Goal: Find specific page/section: Find specific page/section

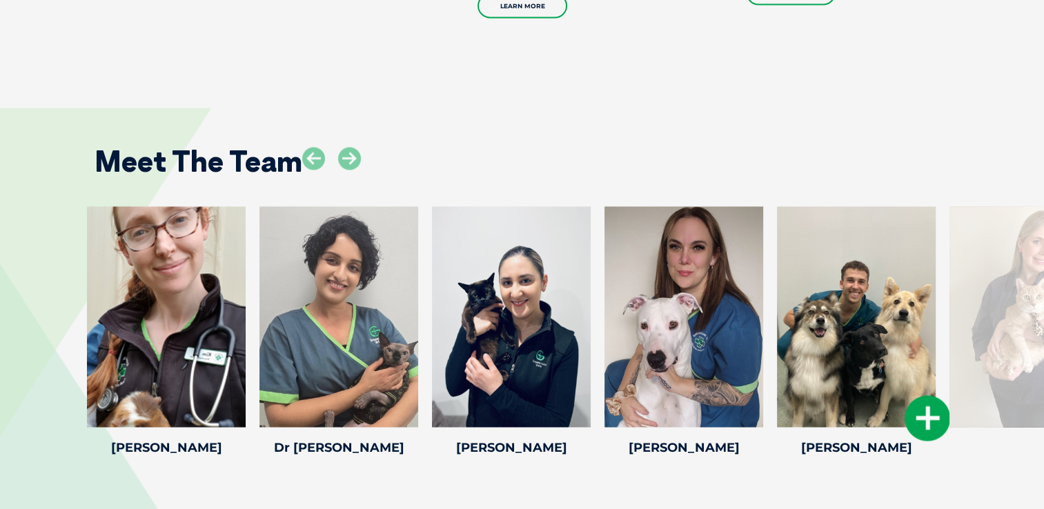
scroll to position [2259, 0]
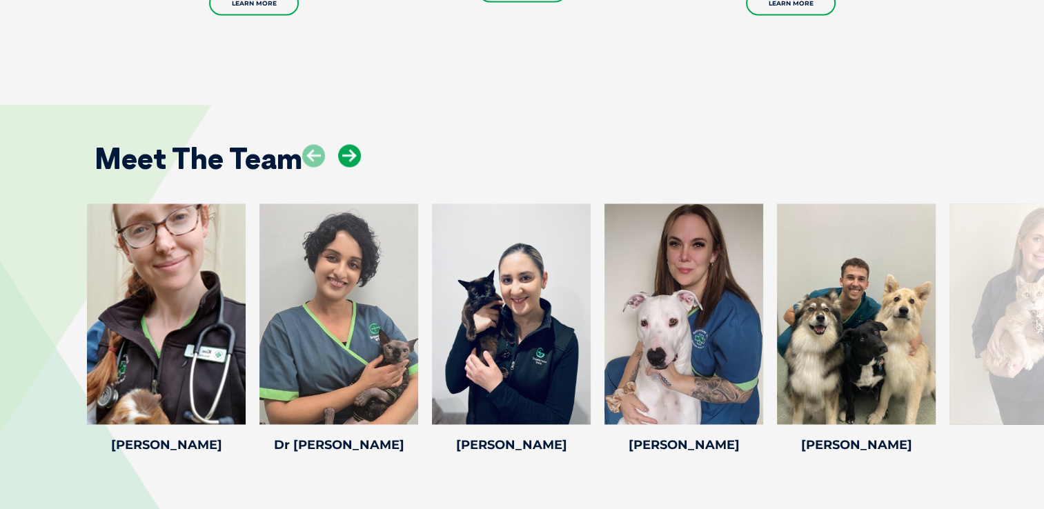
click at [348, 144] on icon at bounding box center [349, 155] width 23 height 23
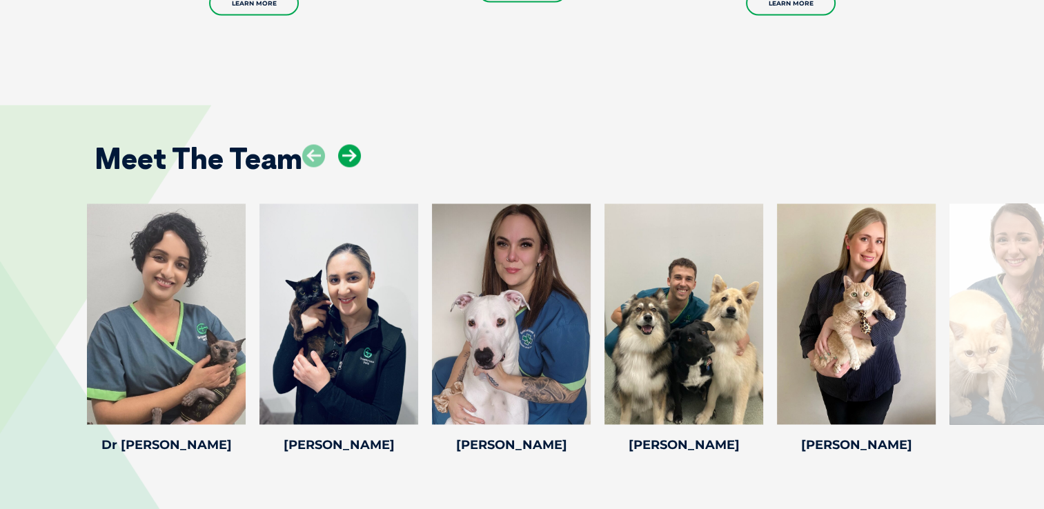
click at [348, 144] on icon at bounding box center [349, 155] width 23 height 23
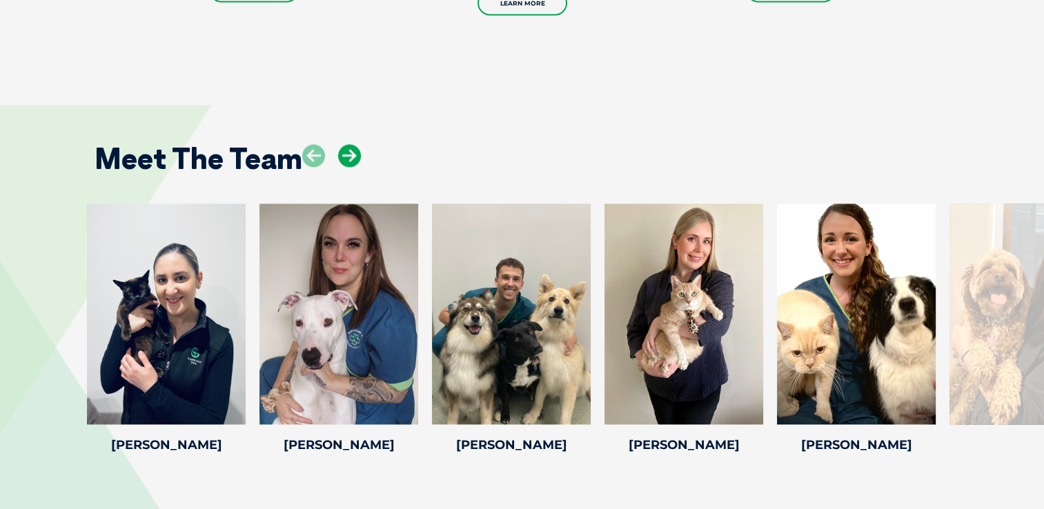
click at [348, 144] on icon at bounding box center [349, 155] width 23 height 23
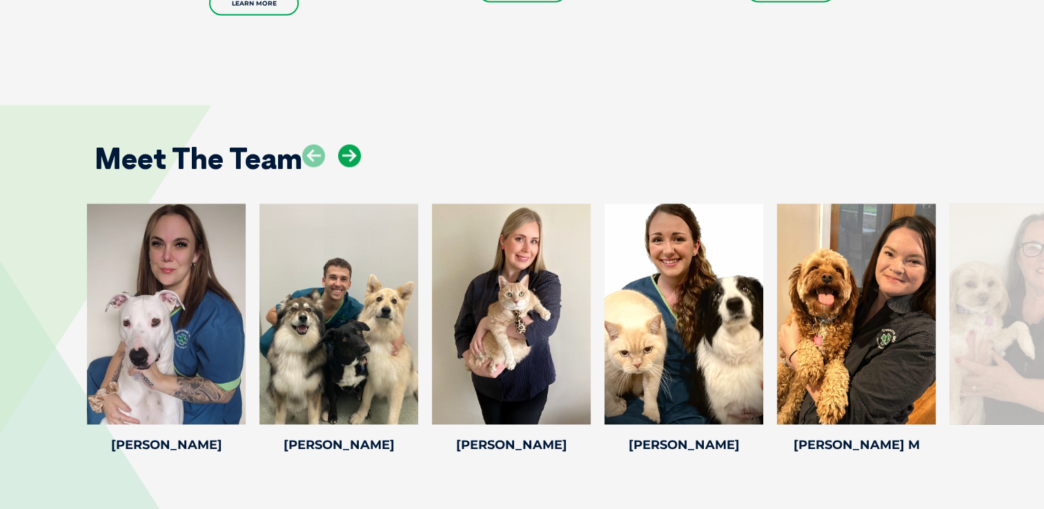
click at [348, 144] on icon at bounding box center [349, 155] width 23 height 23
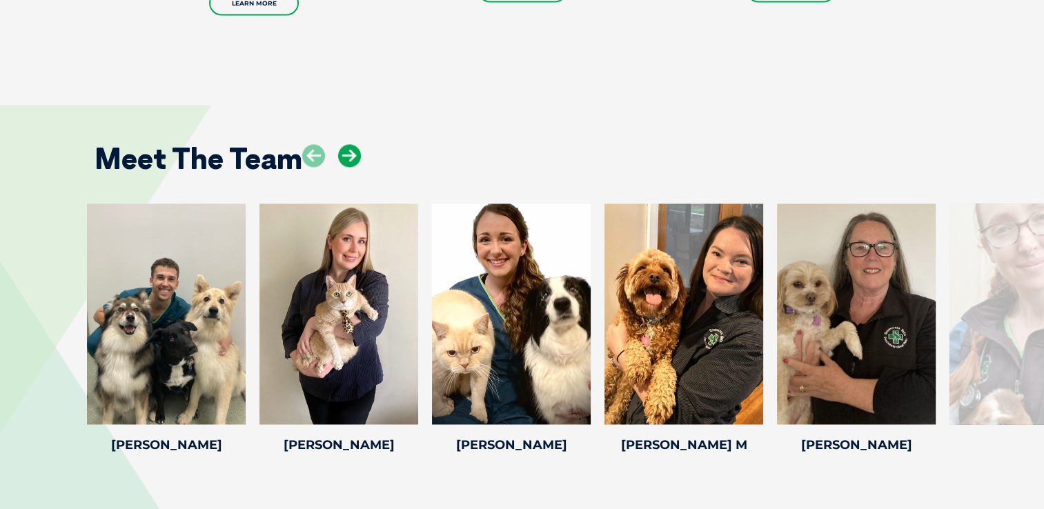
click at [348, 144] on icon at bounding box center [349, 155] width 23 height 23
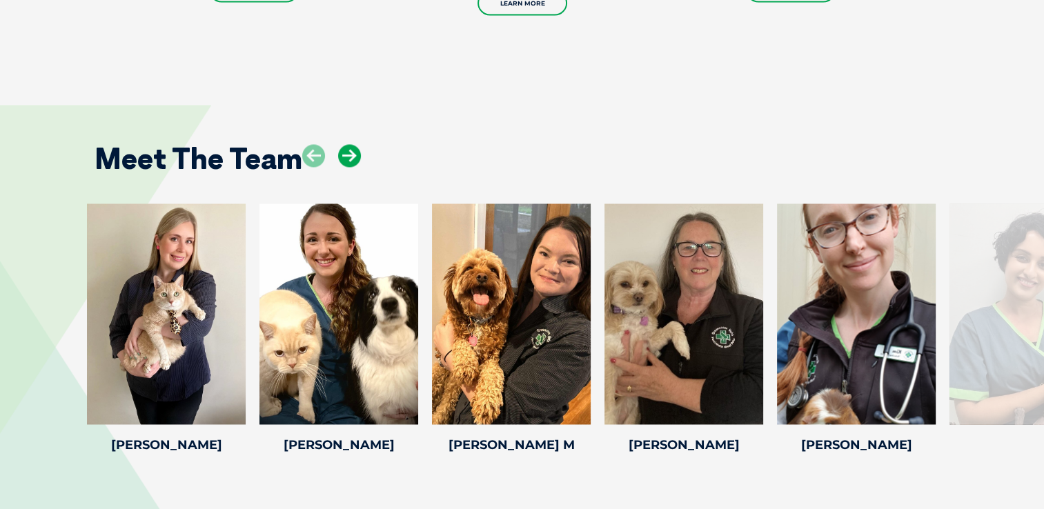
click at [348, 144] on icon at bounding box center [349, 155] width 23 height 23
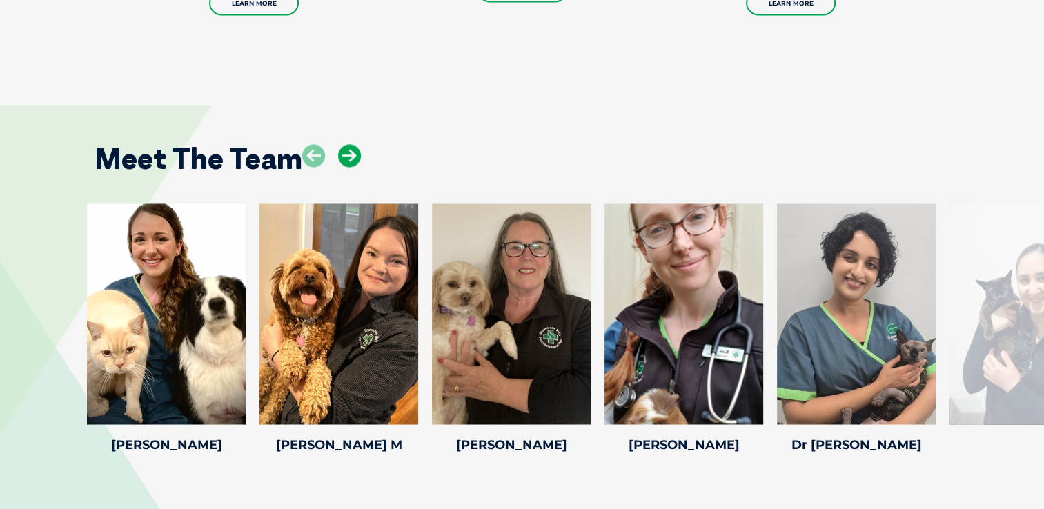
click at [348, 144] on icon at bounding box center [349, 155] width 23 height 23
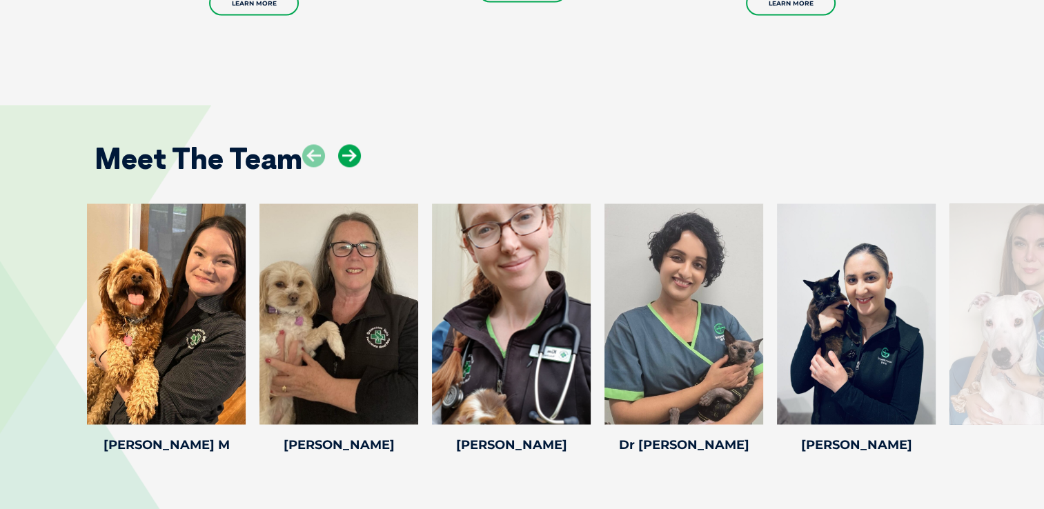
click at [348, 144] on icon at bounding box center [349, 155] width 23 height 23
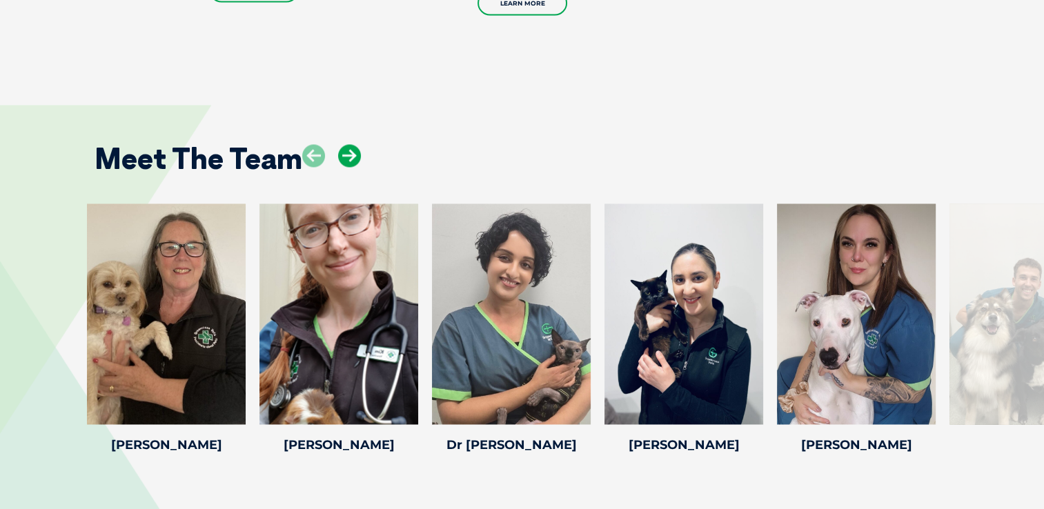
click at [348, 144] on icon at bounding box center [349, 155] width 23 height 23
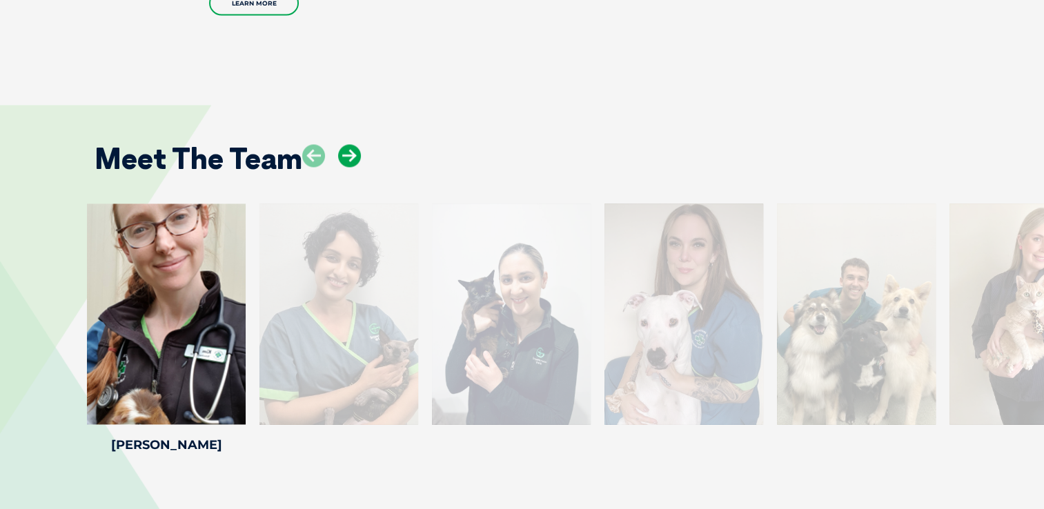
click at [348, 144] on icon at bounding box center [349, 155] width 23 height 23
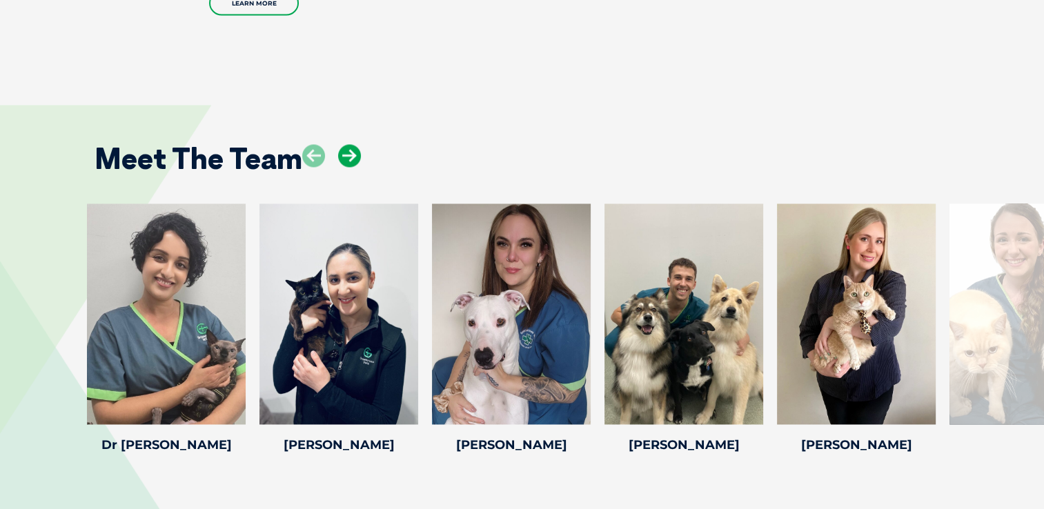
click at [348, 144] on icon at bounding box center [349, 155] width 23 height 23
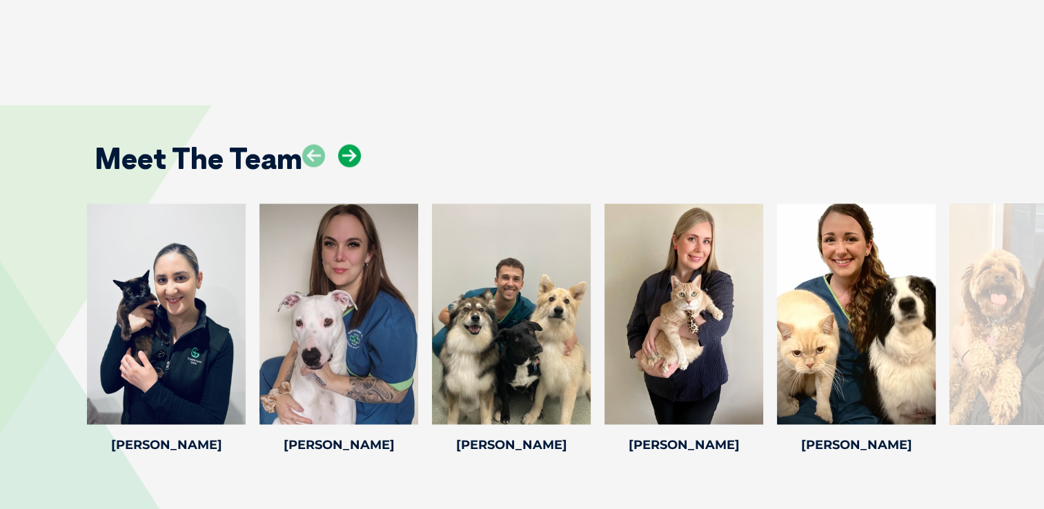
click at [348, 144] on icon at bounding box center [349, 155] width 23 height 23
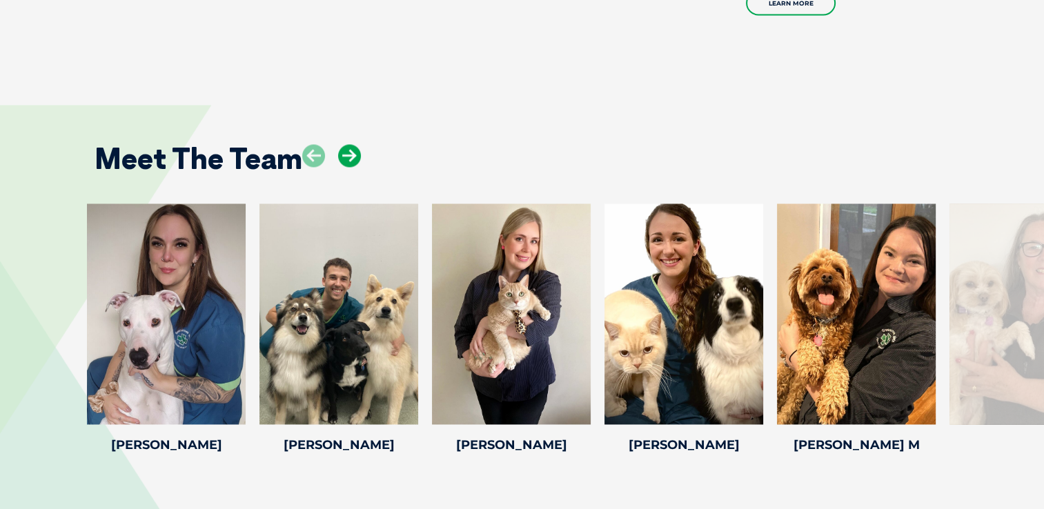
click at [348, 144] on icon at bounding box center [349, 155] width 23 height 23
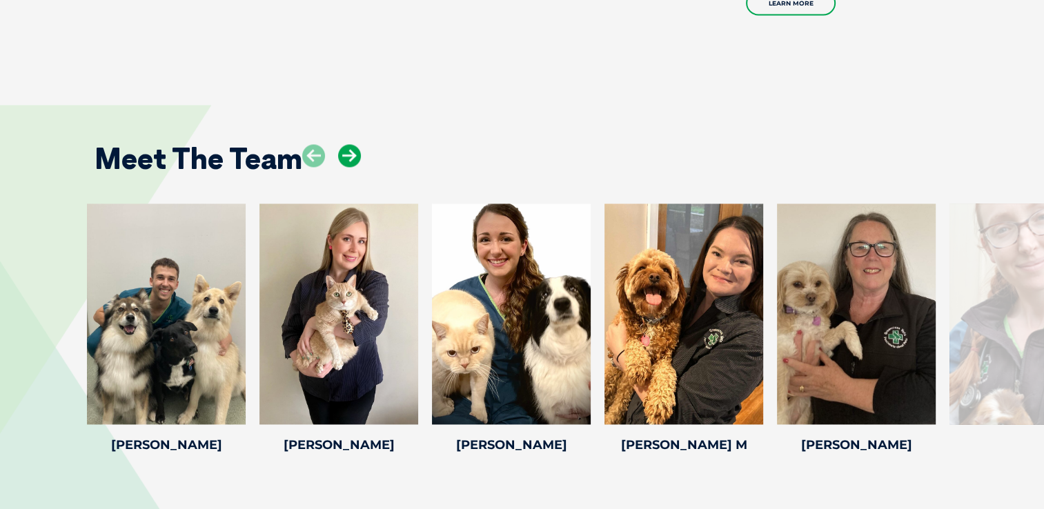
click at [348, 144] on icon at bounding box center [349, 155] width 23 height 23
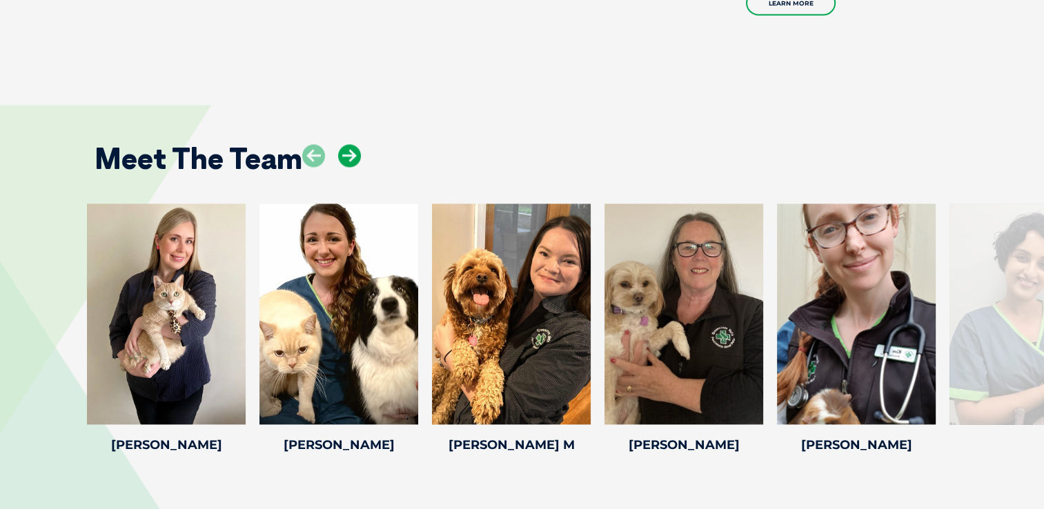
click at [348, 144] on icon at bounding box center [349, 155] width 23 height 23
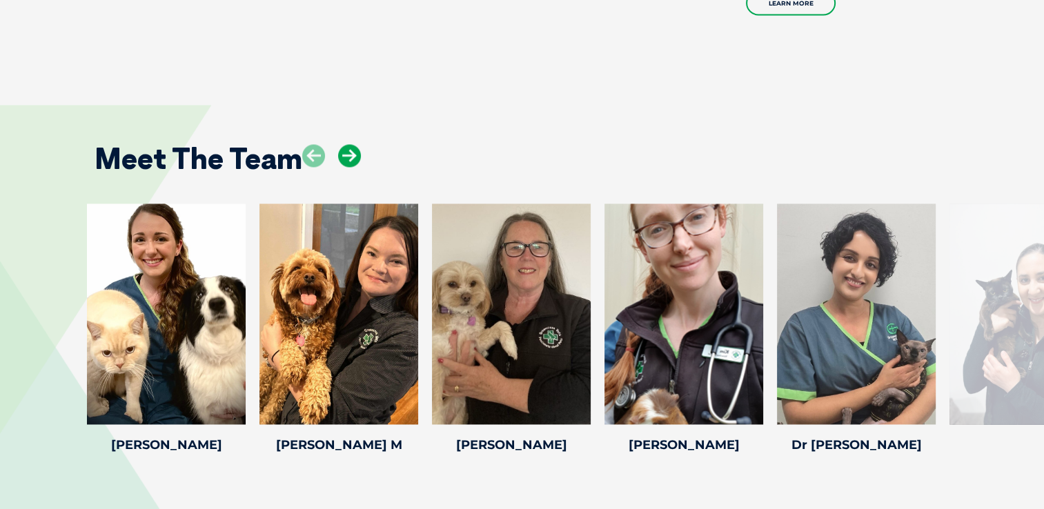
click at [348, 144] on icon at bounding box center [349, 155] width 23 height 23
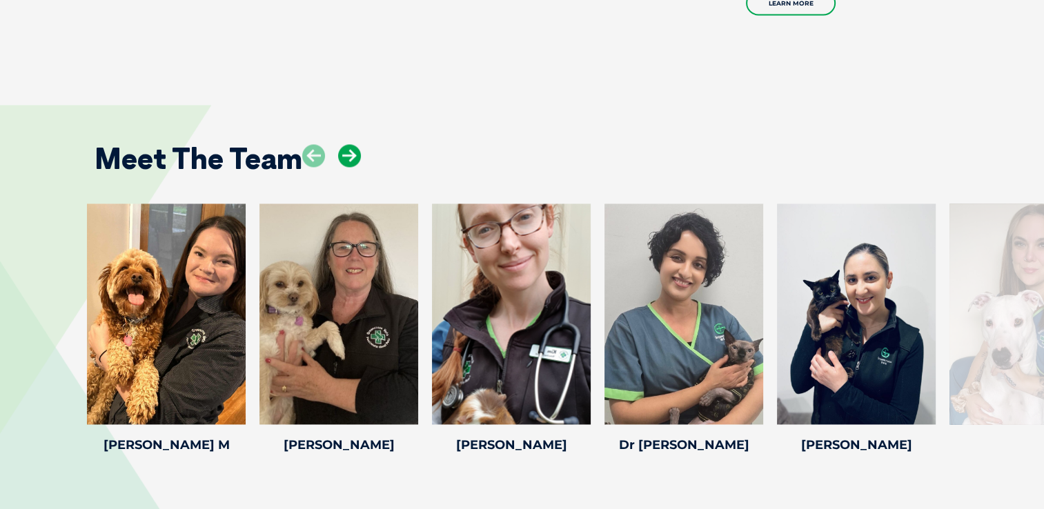
click at [348, 144] on icon at bounding box center [349, 155] width 23 height 23
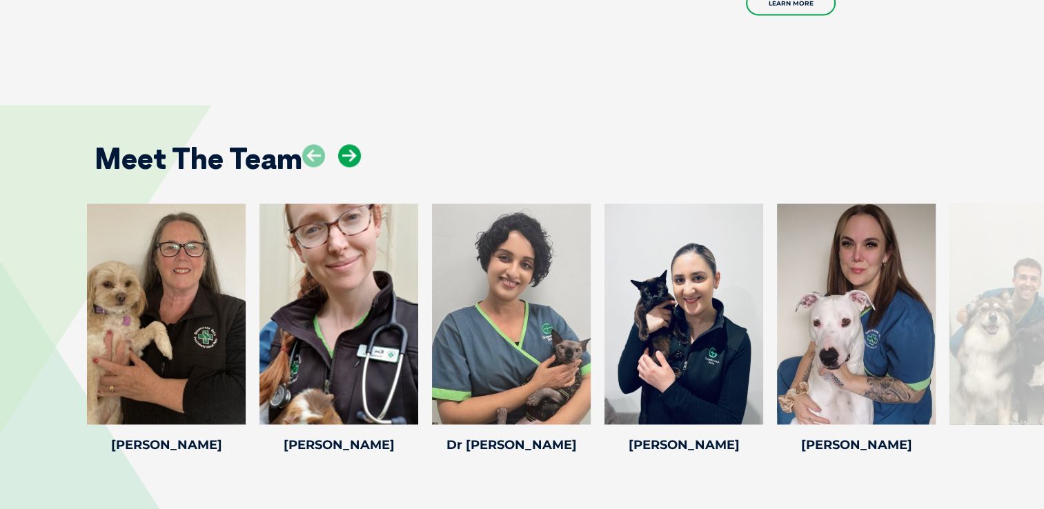
click at [348, 144] on icon at bounding box center [349, 155] width 23 height 23
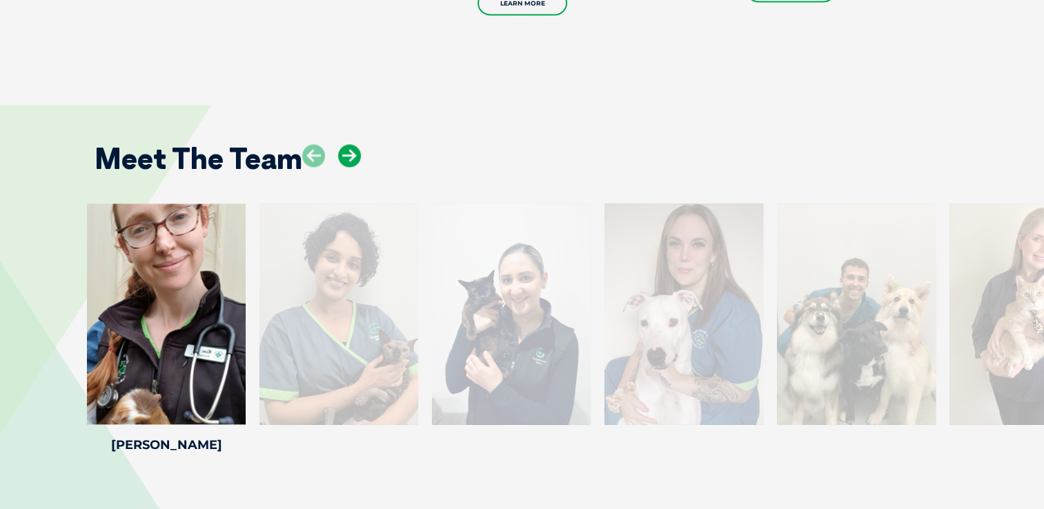
click at [348, 144] on icon at bounding box center [349, 155] width 23 height 23
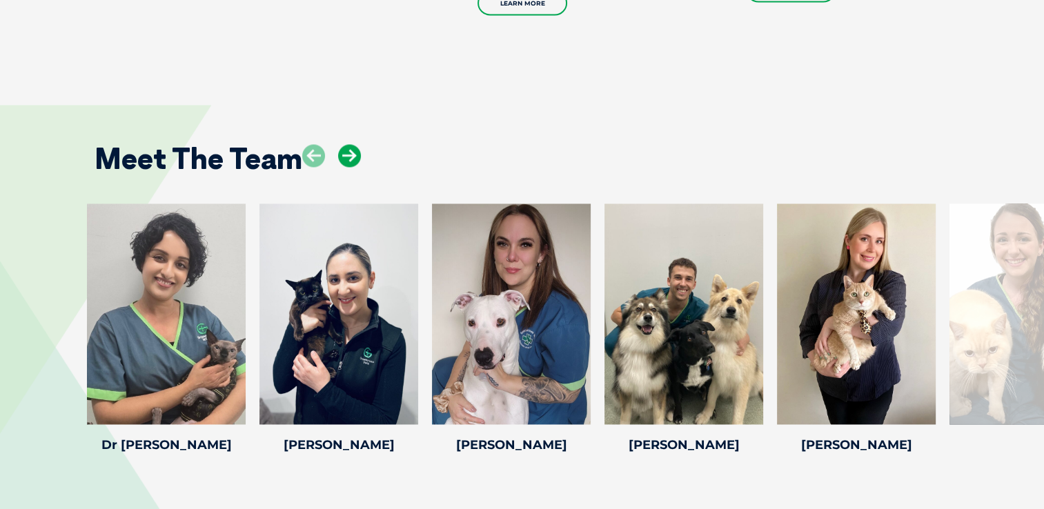
click at [348, 144] on icon at bounding box center [349, 155] width 23 height 23
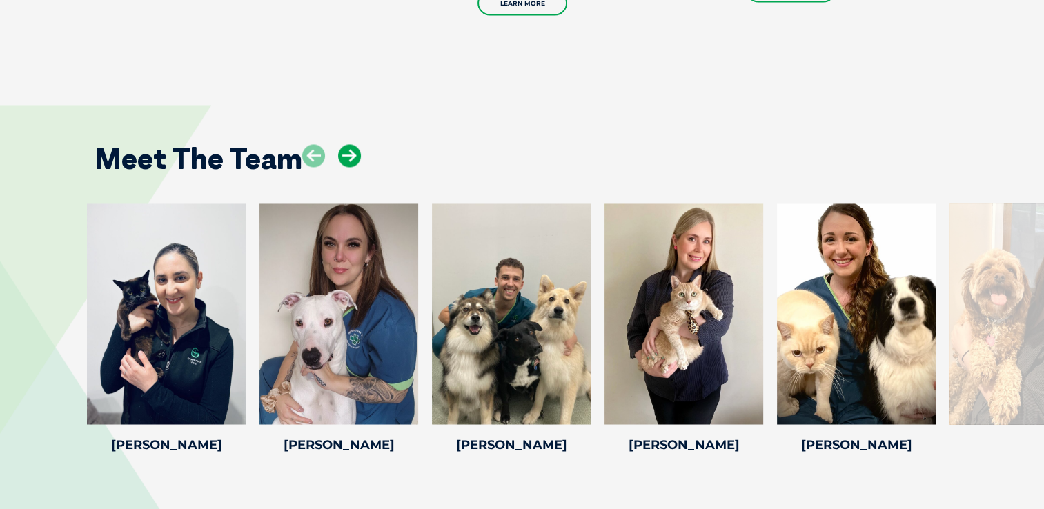
click at [348, 144] on icon at bounding box center [349, 155] width 23 height 23
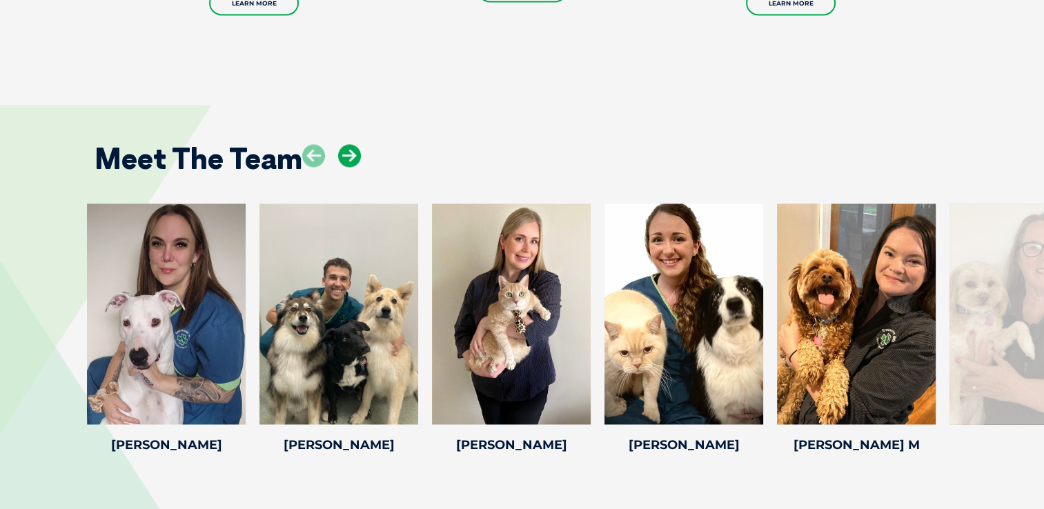
click at [348, 144] on icon at bounding box center [349, 155] width 23 height 23
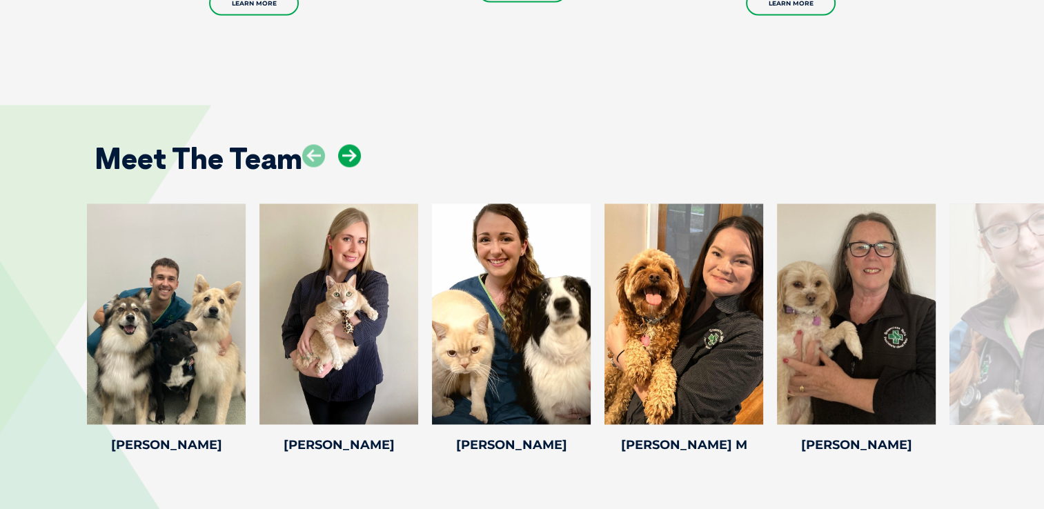
click at [348, 144] on icon at bounding box center [349, 155] width 23 height 23
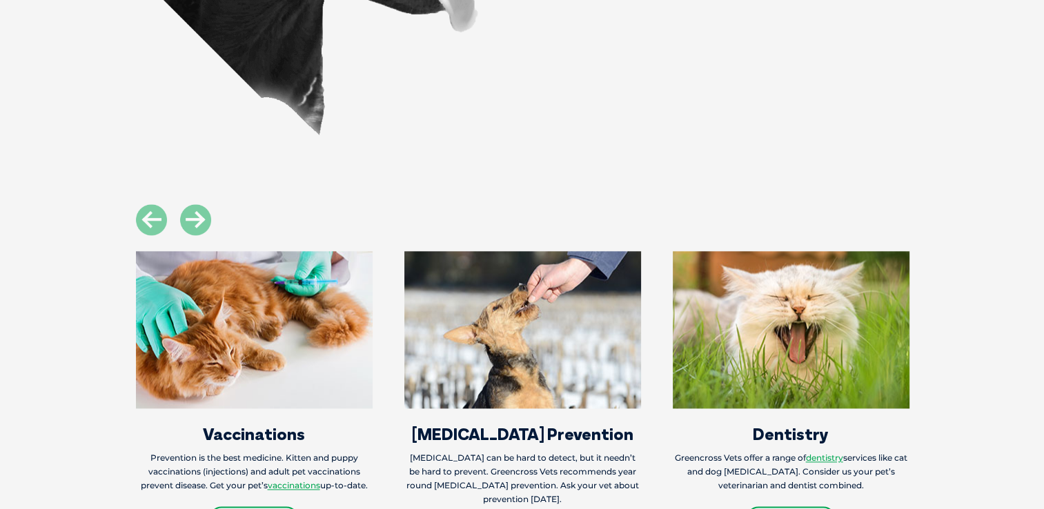
scroll to position [1729, 0]
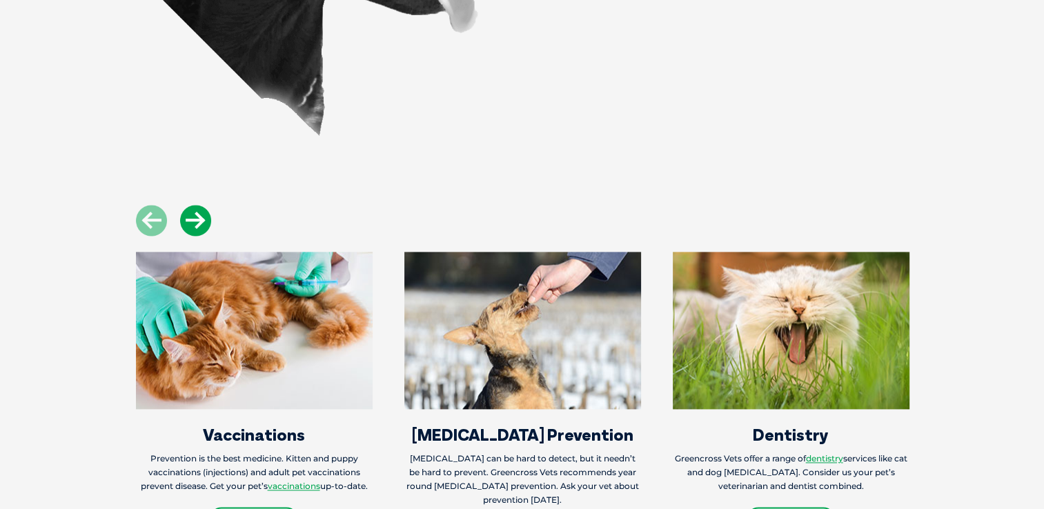
click at [200, 205] on icon at bounding box center [195, 220] width 31 height 31
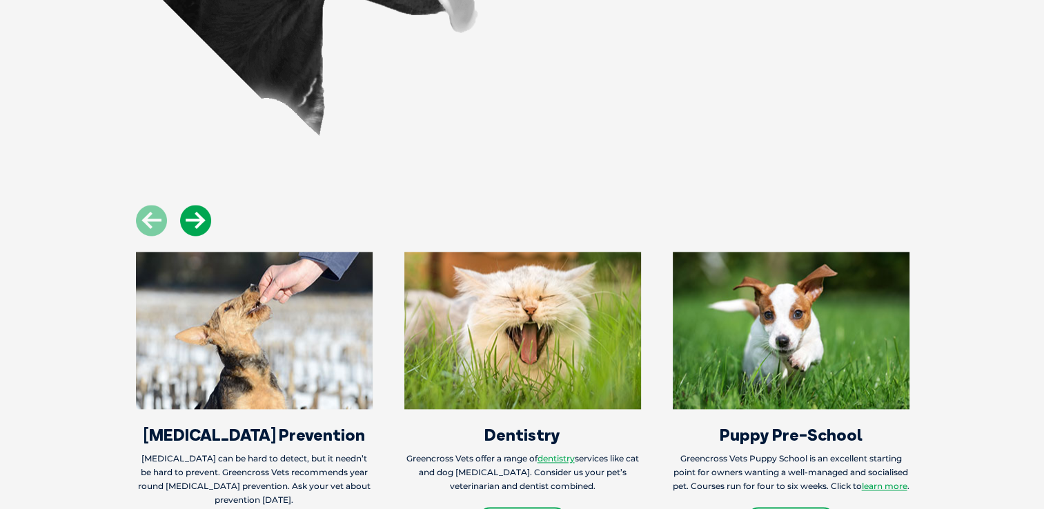
click at [200, 205] on icon at bounding box center [195, 220] width 31 height 31
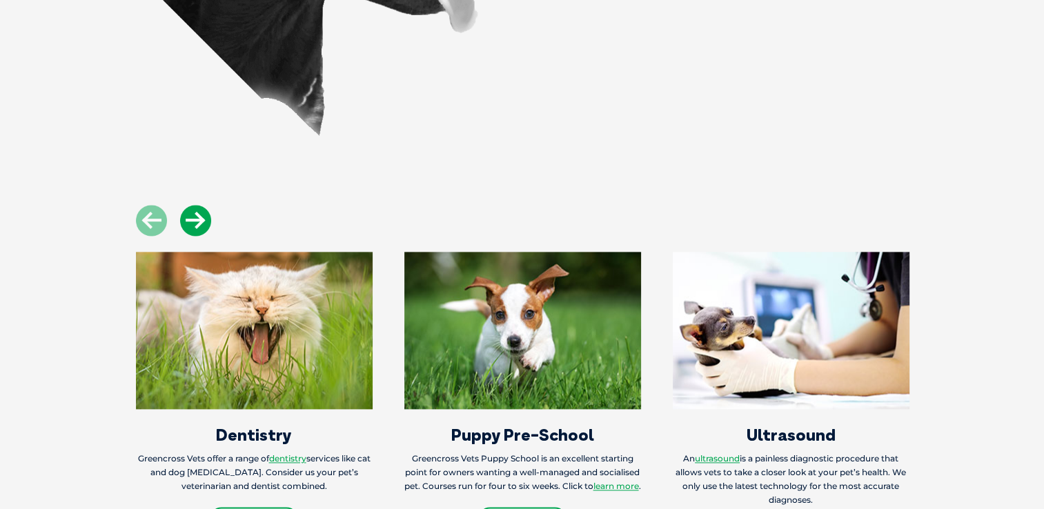
click at [200, 205] on icon at bounding box center [195, 220] width 31 height 31
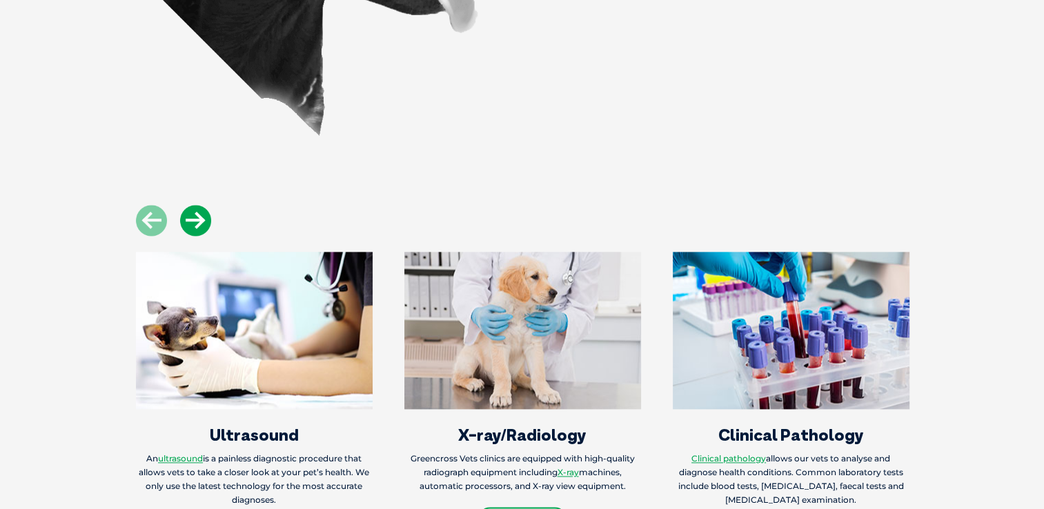
click at [200, 205] on icon at bounding box center [195, 220] width 31 height 31
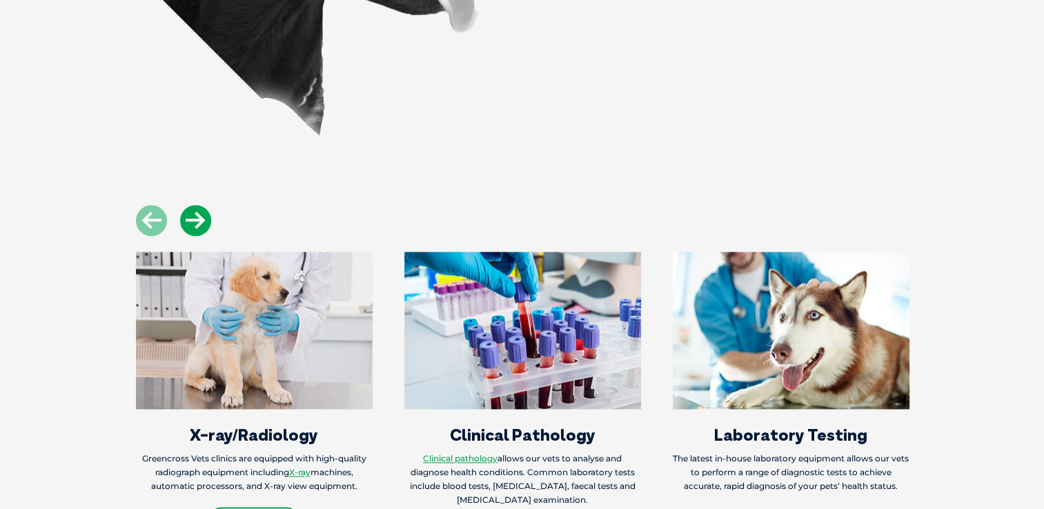
click at [200, 205] on icon at bounding box center [195, 220] width 31 height 31
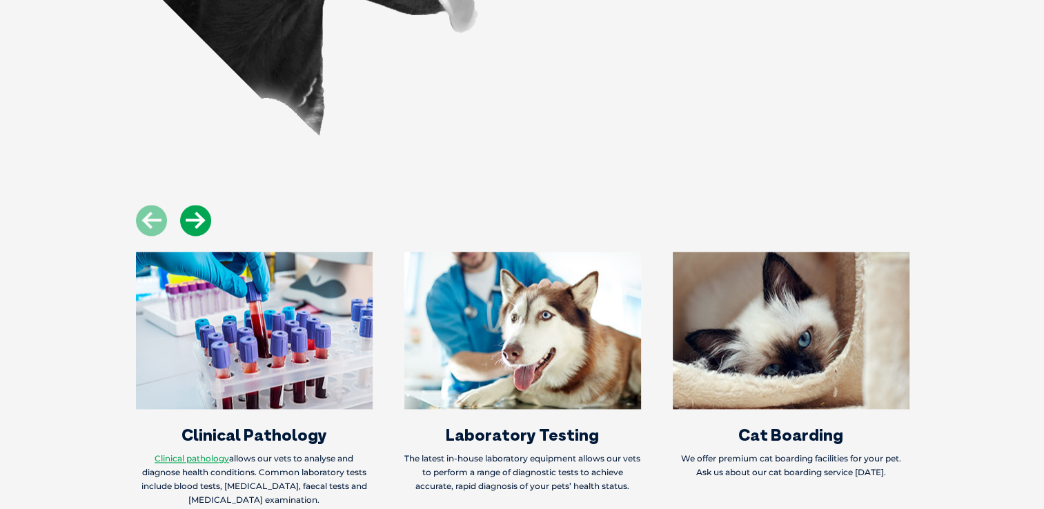
click at [200, 205] on icon at bounding box center [195, 220] width 31 height 31
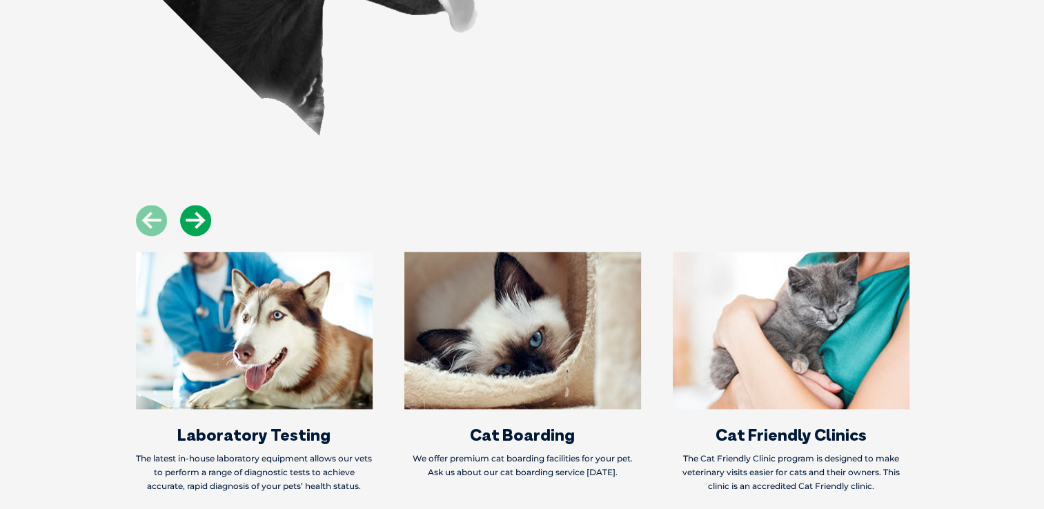
click at [200, 205] on icon at bounding box center [195, 220] width 31 height 31
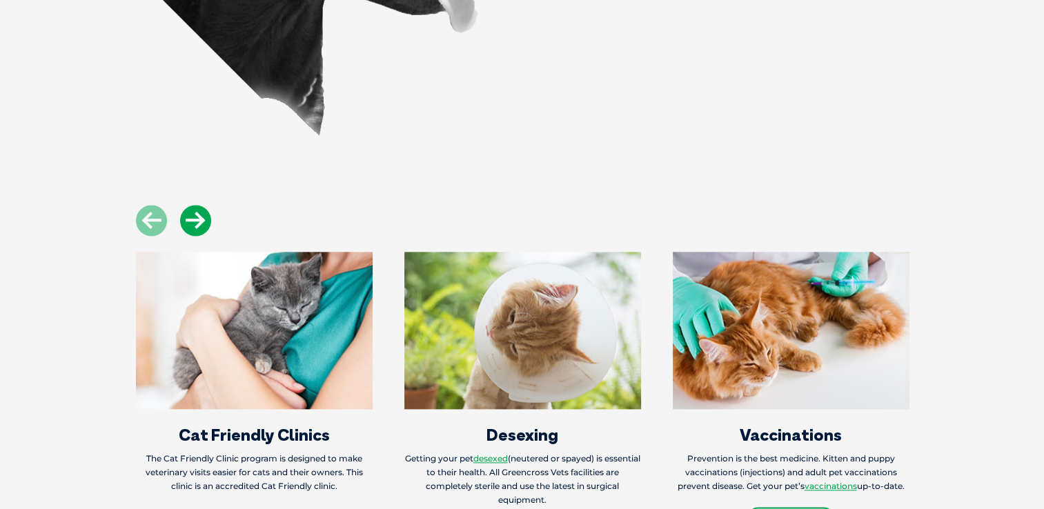
click at [200, 205] on icon at bounding box center [195, 220] width 31 height 31
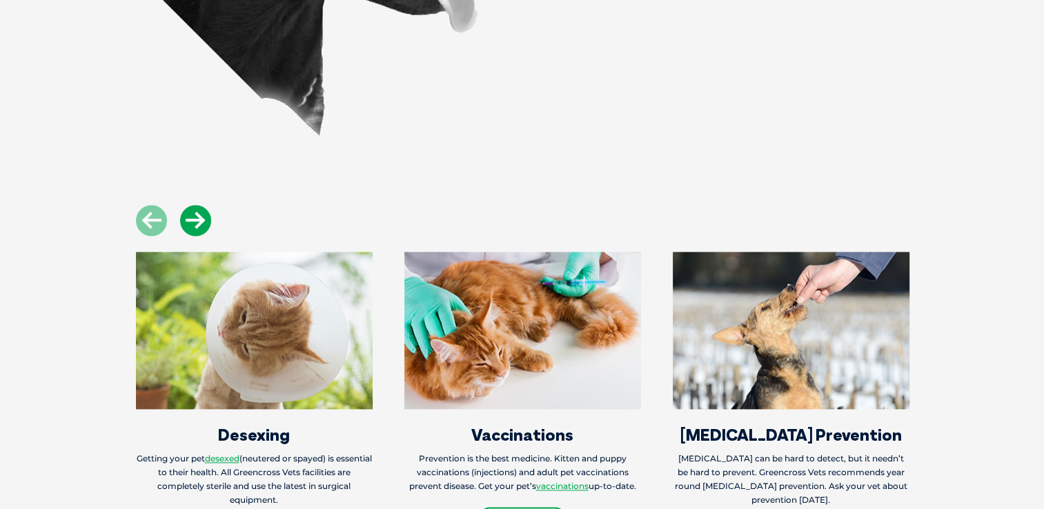
click at [200, 205] on icon at bounding box center [195, 220] width 31 height 31
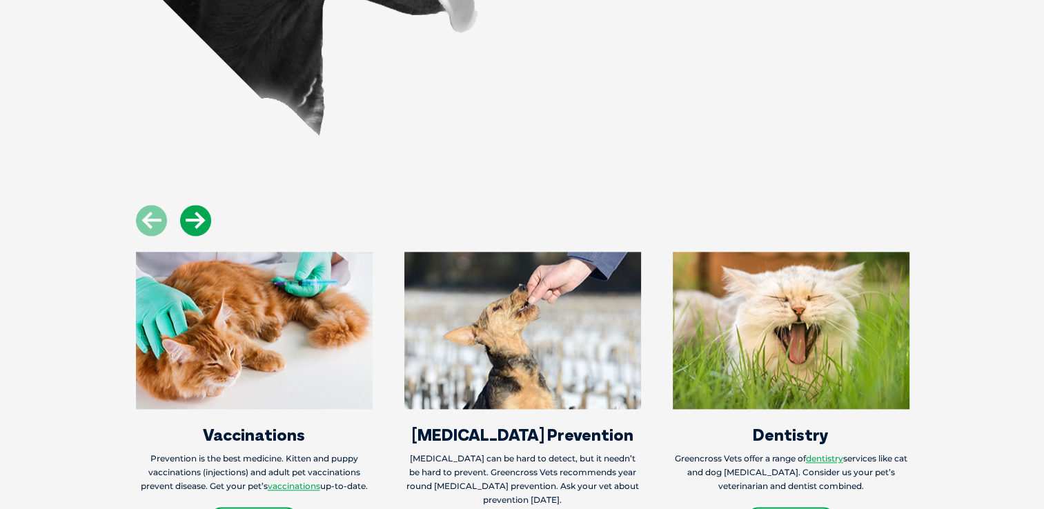
click at [200, 205] on icon at bounding box center [195, 220] width 31 height 31
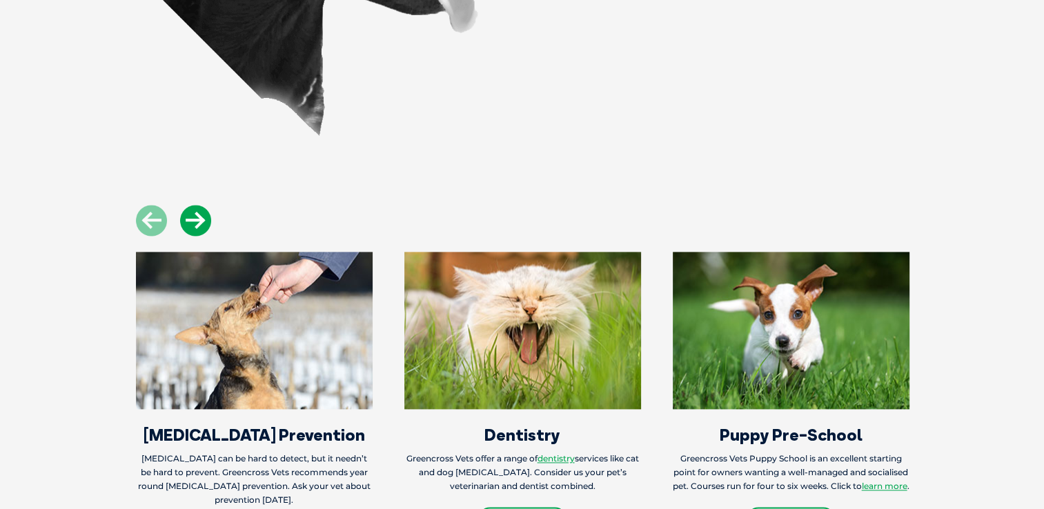
click at [200, 205] on icon at bounding box center [195, 220] width 31 height 31
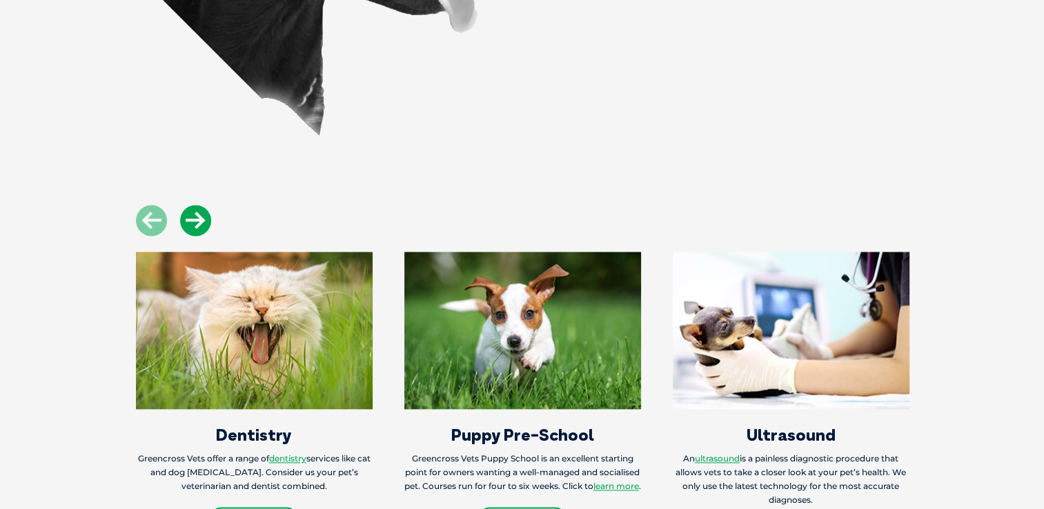
click at [200, 205] on icon at bounding box center [195, 220] width 31 height 31
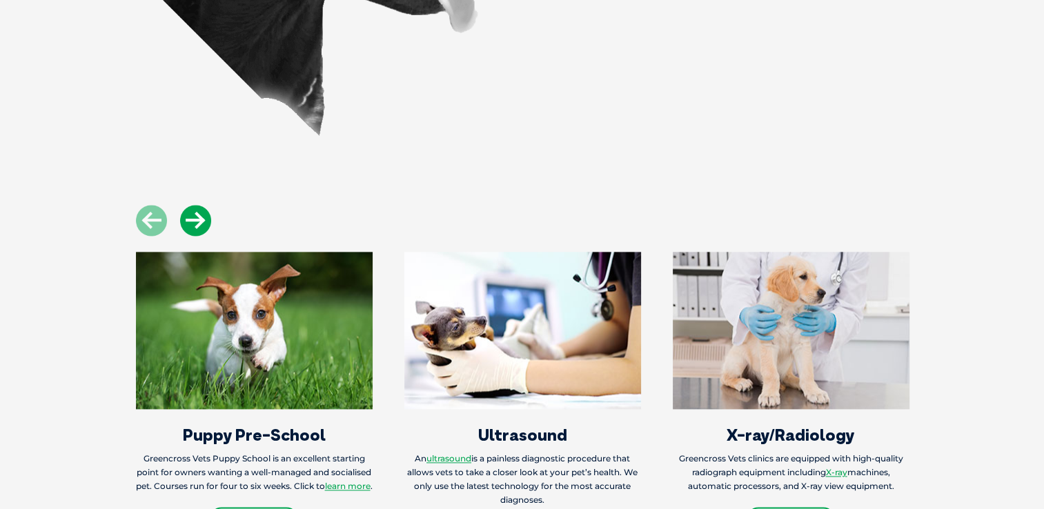
click at [200, 205] on icon at bounding box center [195, 220] width 31 height 31
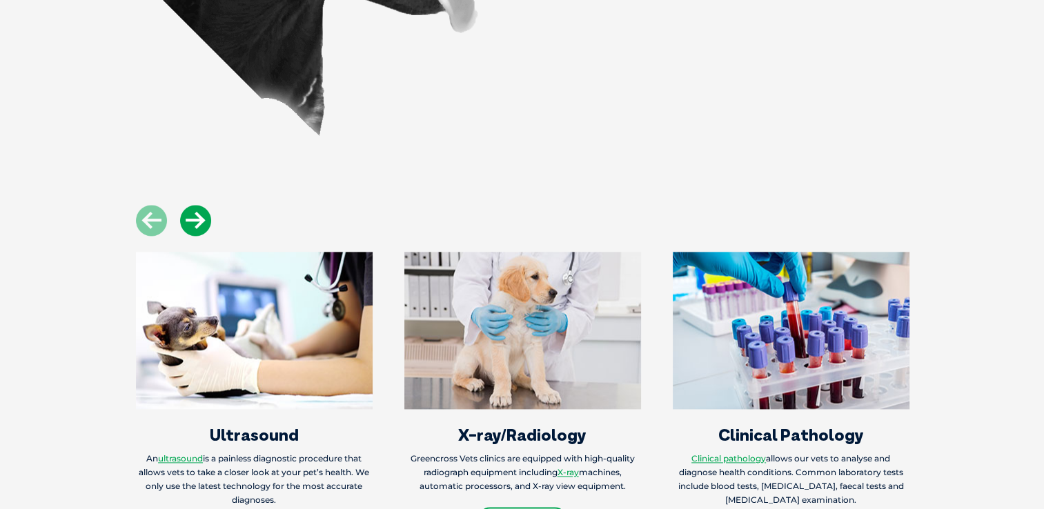
click at [200, 205] on icon at bounding box center [195, 220] width 31 height 31
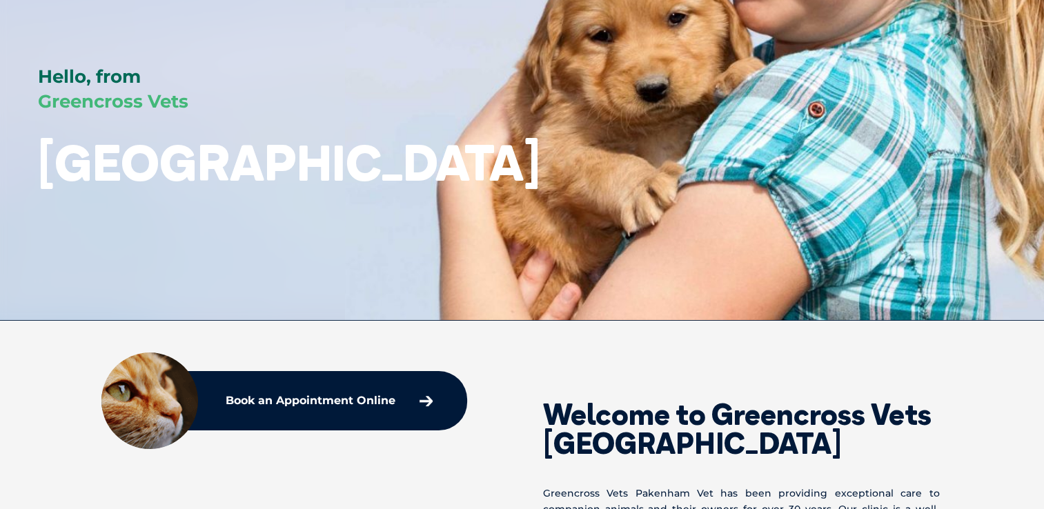
scroll to position [0, 0]
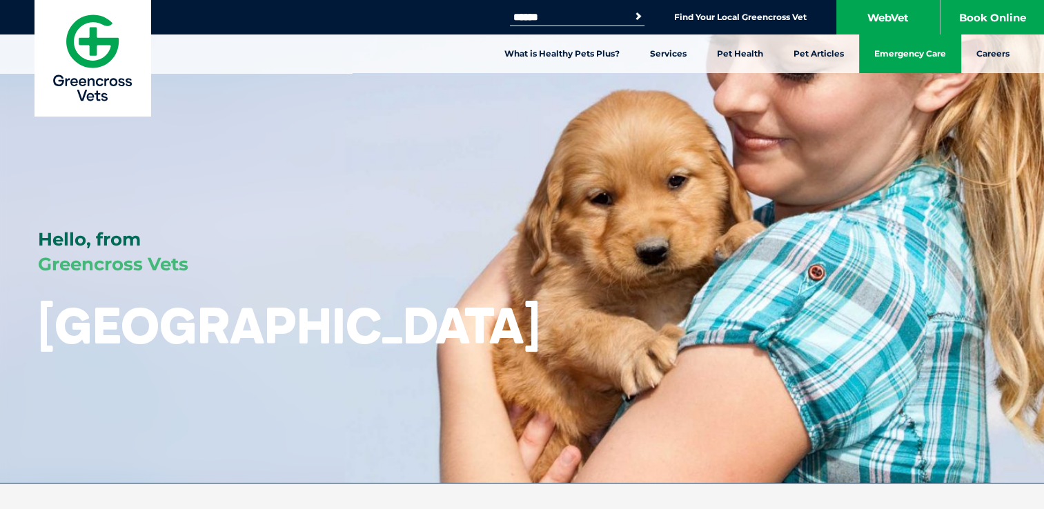
click at [926, 51] on link "Emergency Care" at bounding box center [910, 53] width 102 height 39
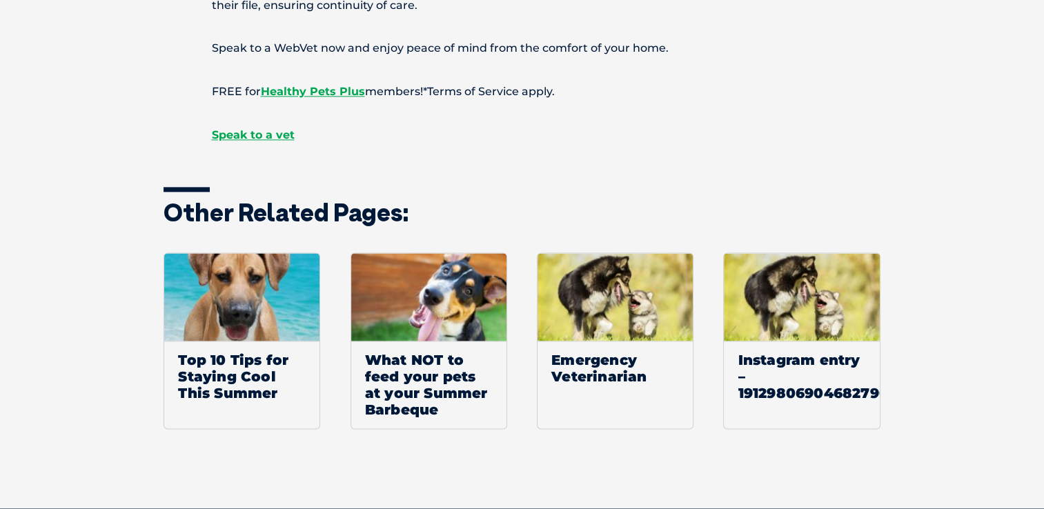
scroll to position [1809, 0]
